Goal: Check status

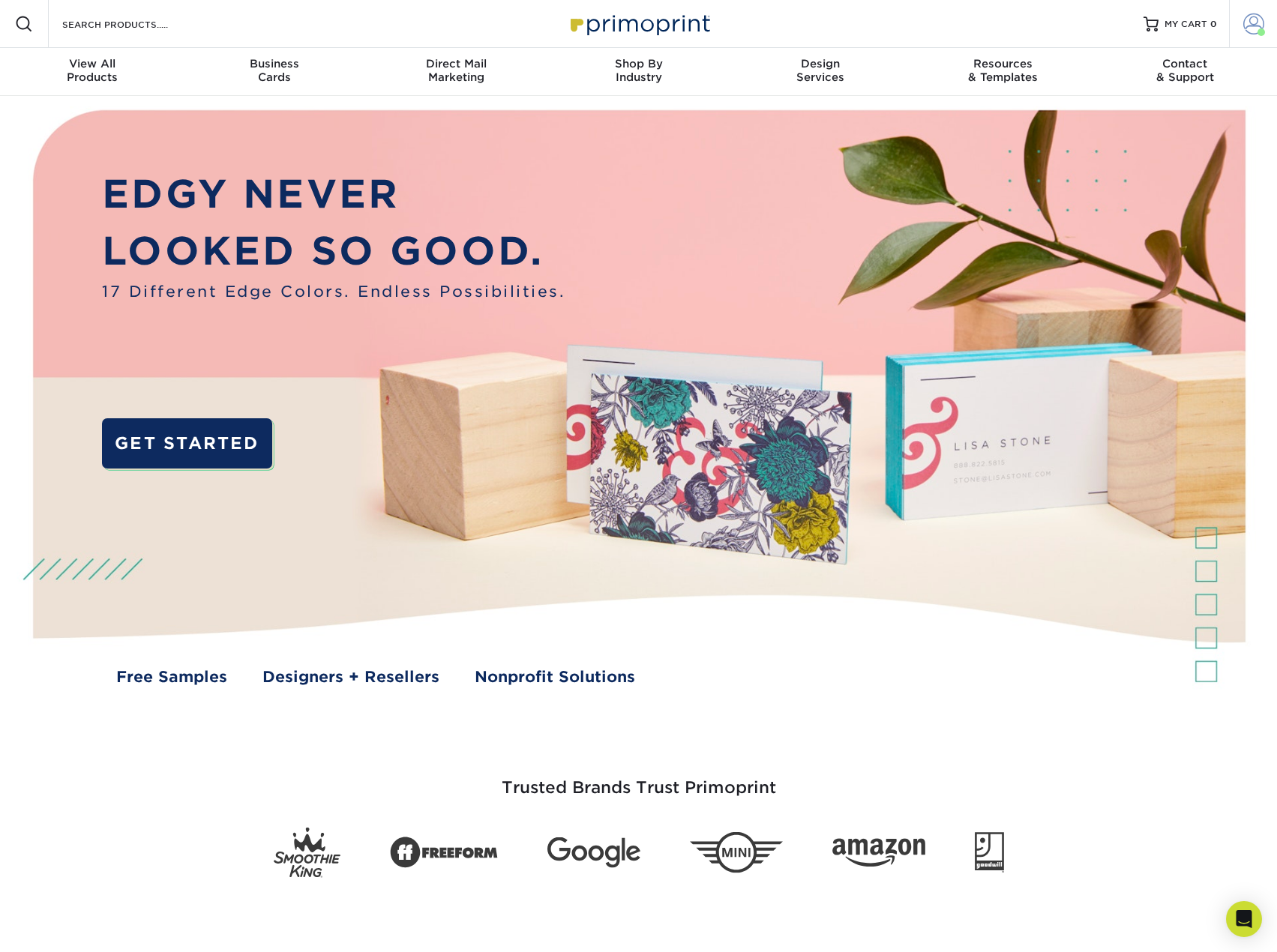
click at [1252, 21] on span at bounding box center [1254, 24] width 21 height 21
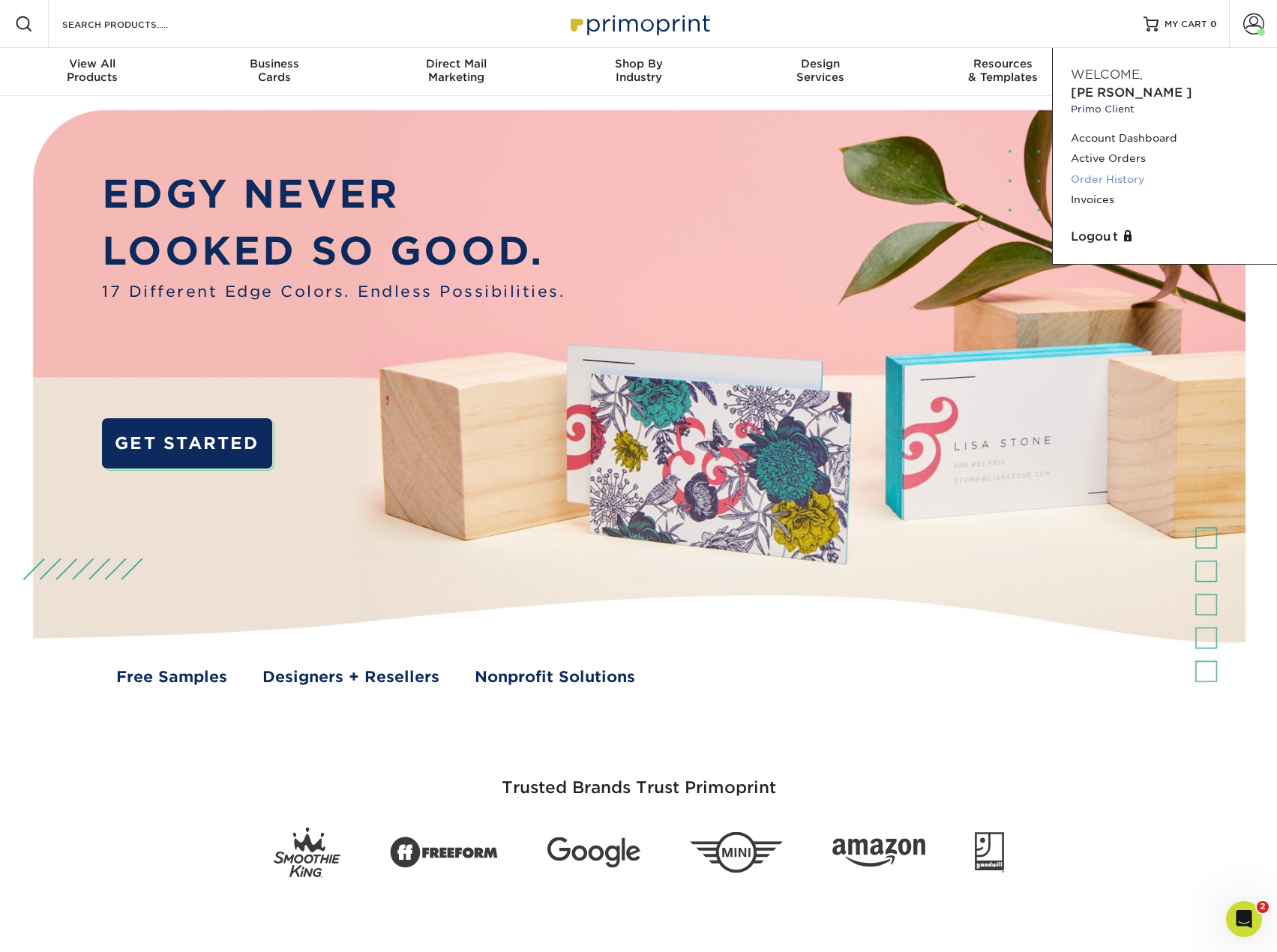
click at [1100, 169] on link "Order History" at bounding box center [1165, 179] width 188 height 21
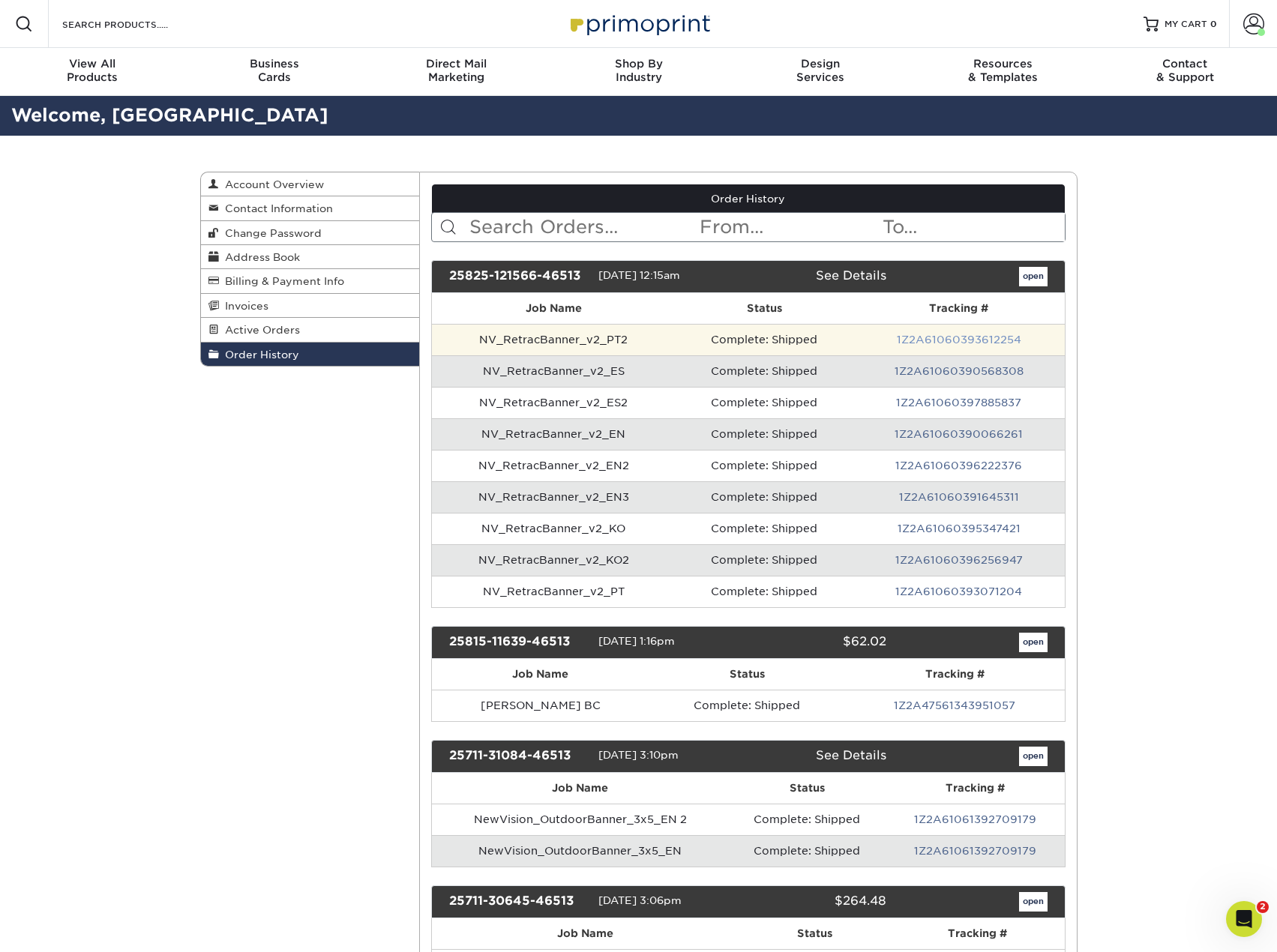
click at [973, 343] on link "1Z2A61060393612254" at bounding box center [959, 339] width 124 height 12
